Goal: Find contact information: Find contact information

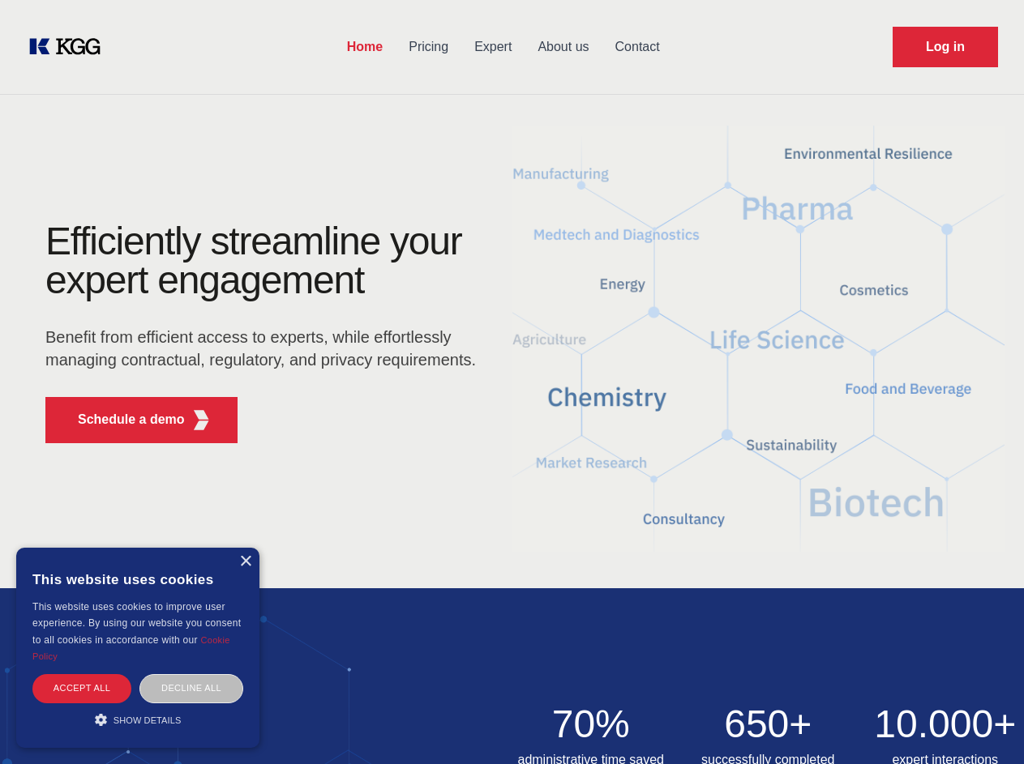
click at [511, 382] on div "Efficiently streamline your expert engagement Benefit from efficient access to …" at bounding box center [265, 339] width 493 height 234
click at [122, 420] on p "Schedule a demo" at bounding box center [131, 419] width 107 height 19
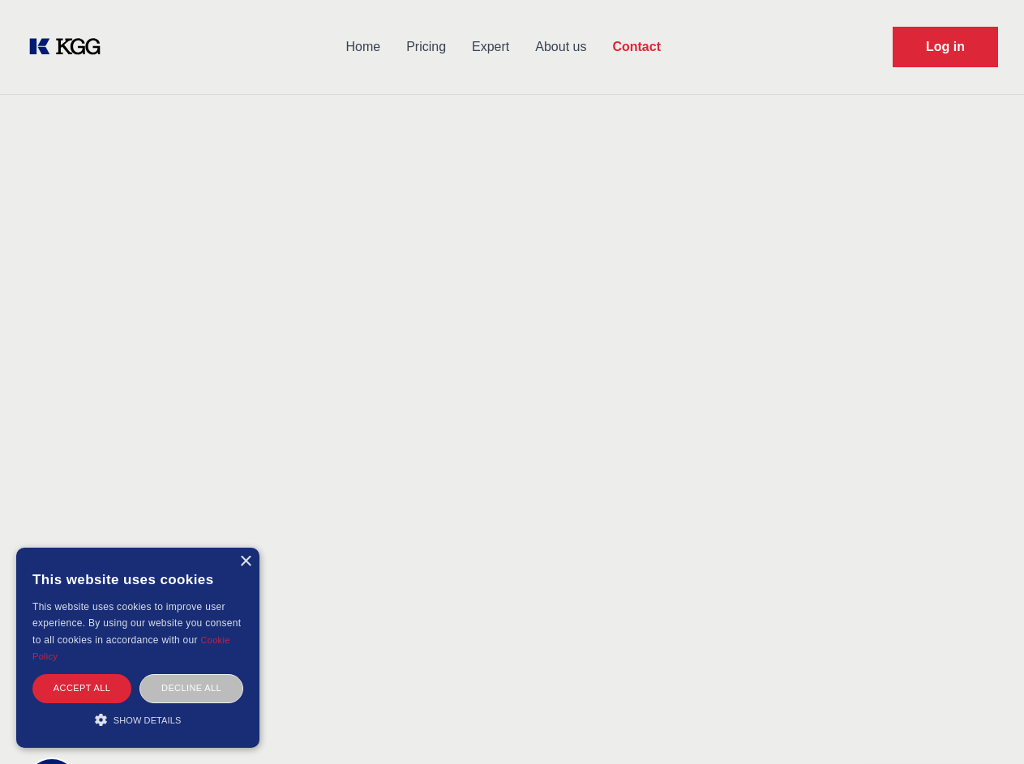
click at [245, 562] on div "× This website uses cookies This website uses cookies to improve user experienc…" at bounding box center [137, 648] width 243 height 200
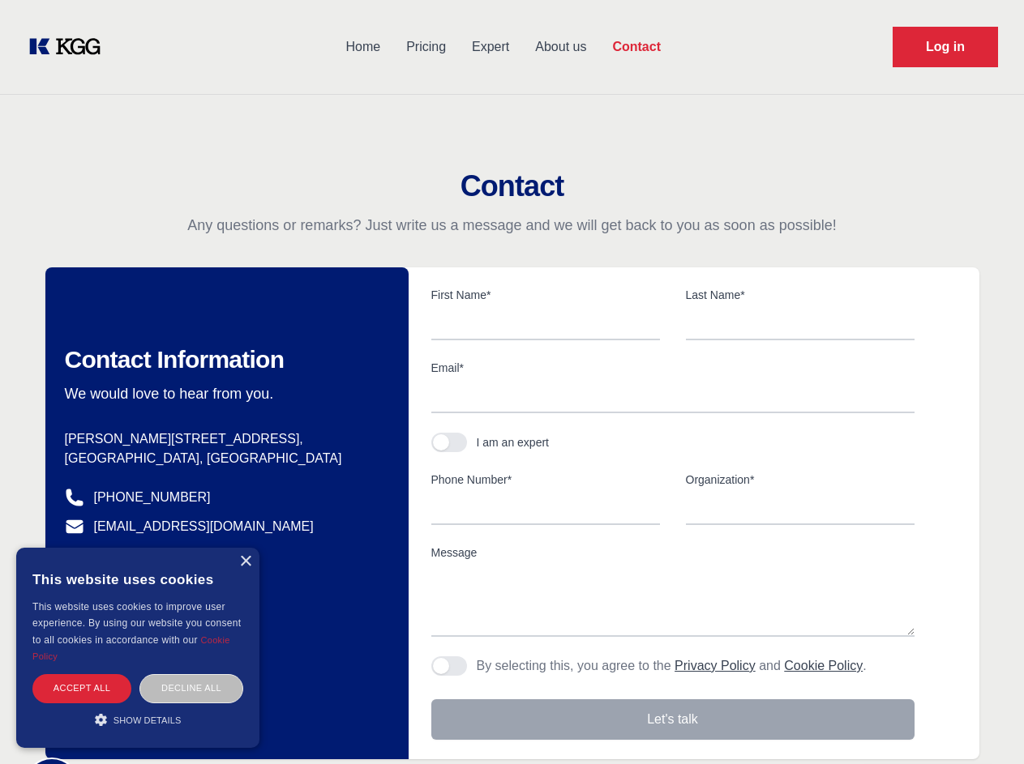
click at [82, 688] on div "Accept all" at bounding box center [81, 688] width 99 height 28
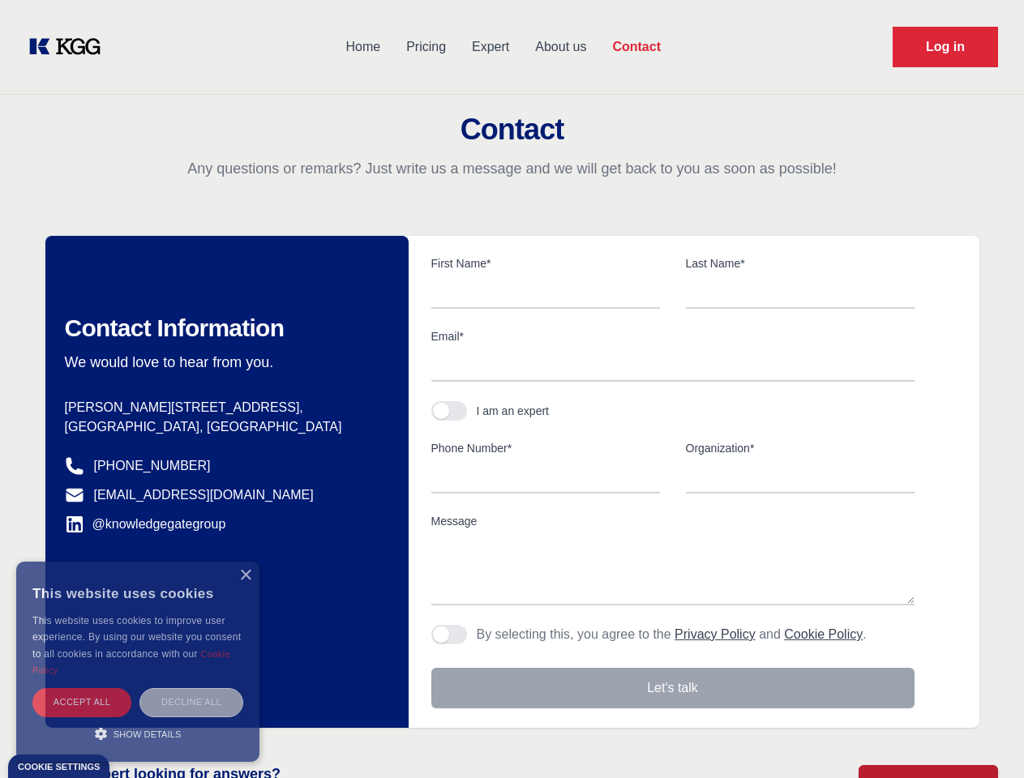
click at [191, 688] on div "Decline all" at bounding box center [191, 702] width 104 height 28
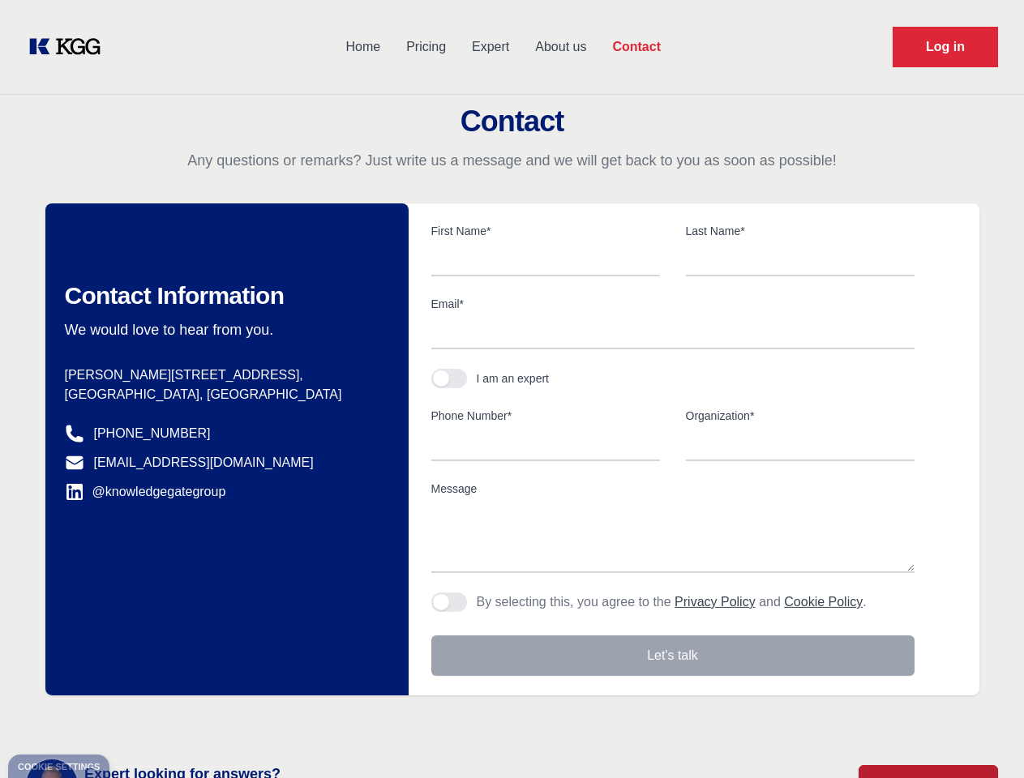
click at [138, 720] on main "Contact Any questions or remarks? Just write us a message and we will get back …" at bounding box center [512, 422] width 1024 height 844
